Goal: Information Seeking & Learning: Learn about a topic

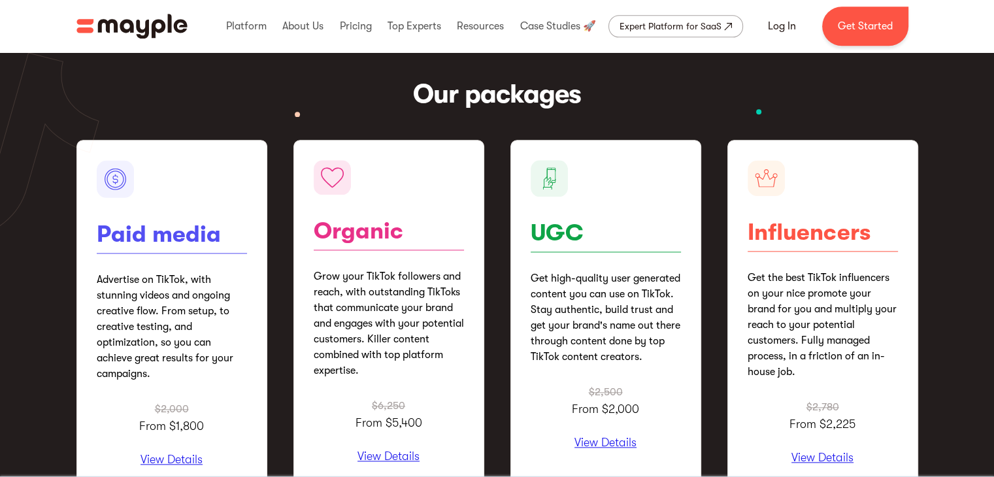
scroll to position [1568, 0]
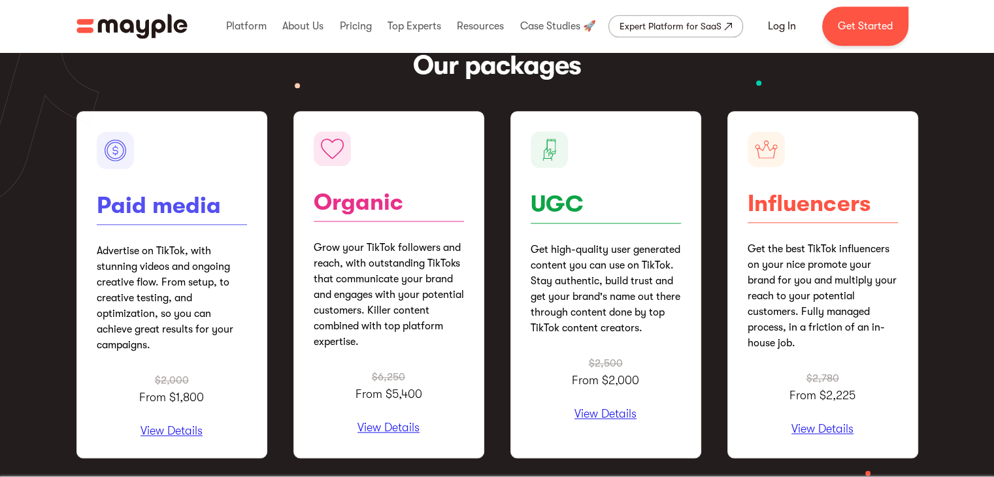
click at [191, 427] on p "View Details" at bounding box center [172, 431] width 150 height 13
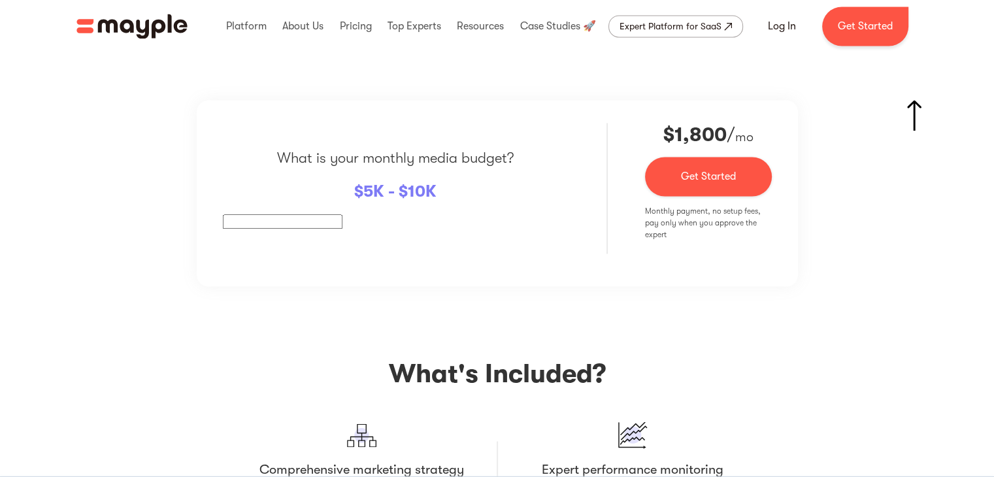
scroll to position [2181, 0]
click at [904, 118] on div "What is your monthly media budget? $ 5K - $10K $2,000 $ 1,800 / mo Contact Us G…" at bounding box center [497, 415] width 842 height 633
click at [911, 116] on img at bounding box center [914, 117] width 14 height 31
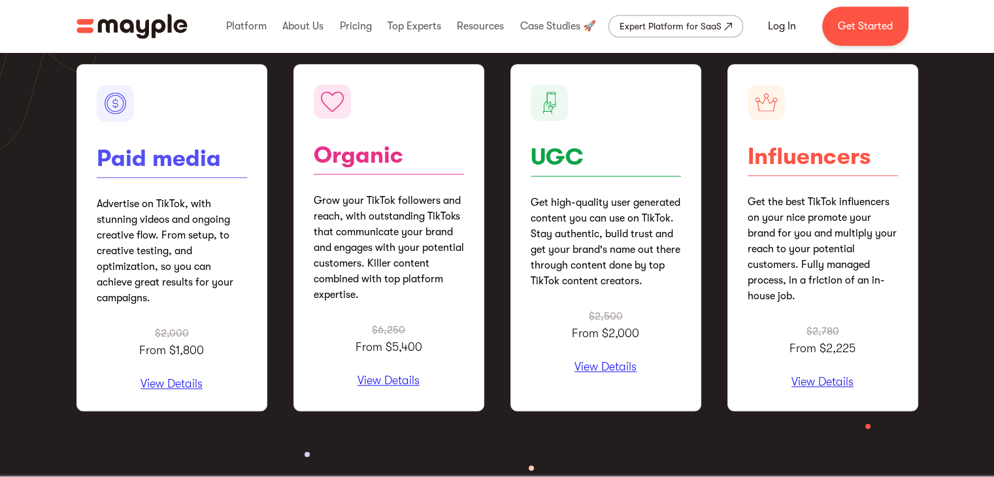
scroll to position [1614, 0]
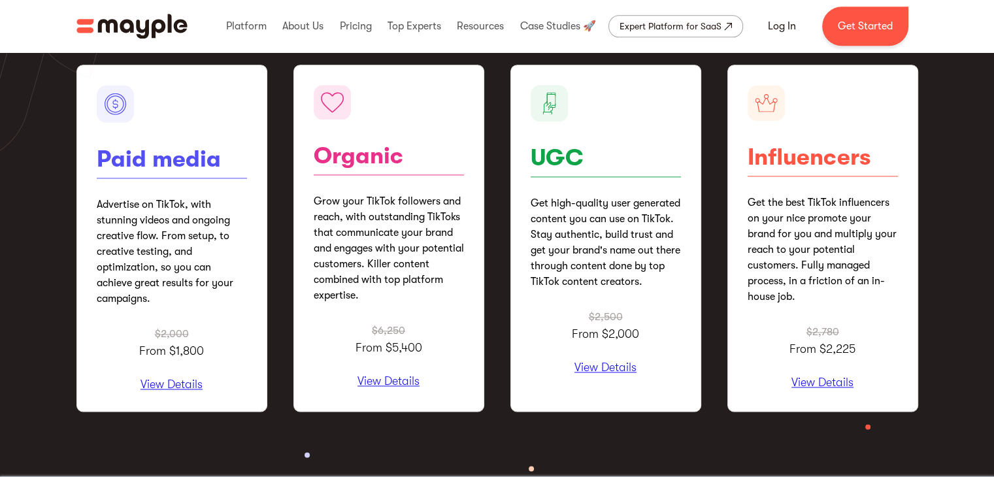
click at [777, 440] on img at bounding box center [493, 461] width 753 height 74
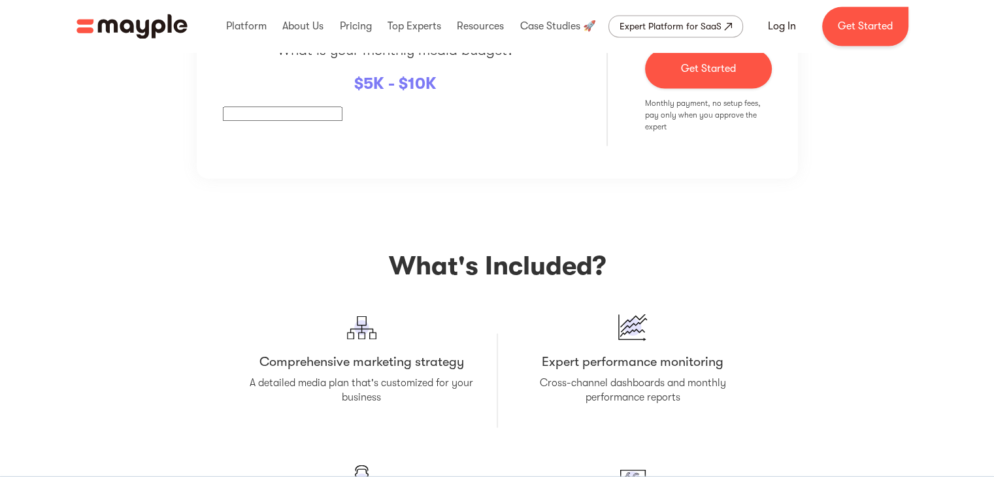
scroll to position [2377, 0]
